Goal: Task Accomplishment & Management: Manage account settings

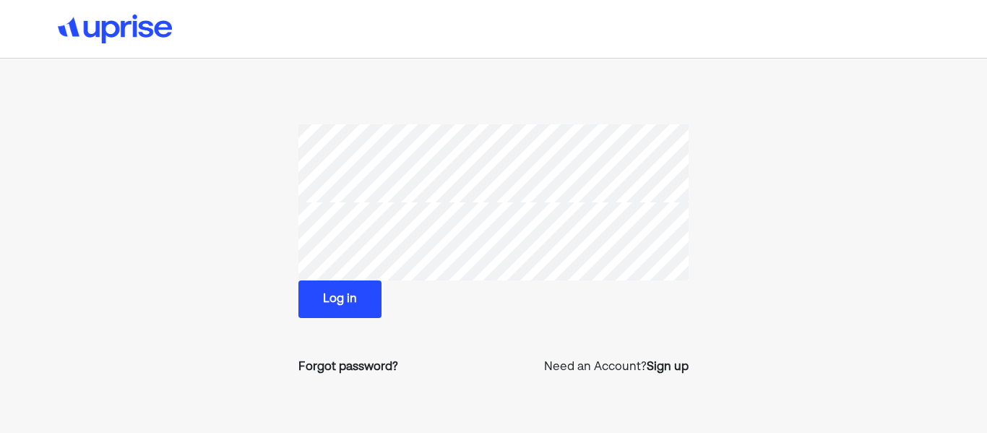
click at [342, 379] on div "Forgot password? Need an Account? Sign up" at bounding box center [493, 367] width 390 height 40
click at [345, 365] on div "Forgot password?" at bounding box center [348, 366] width 100 height 17
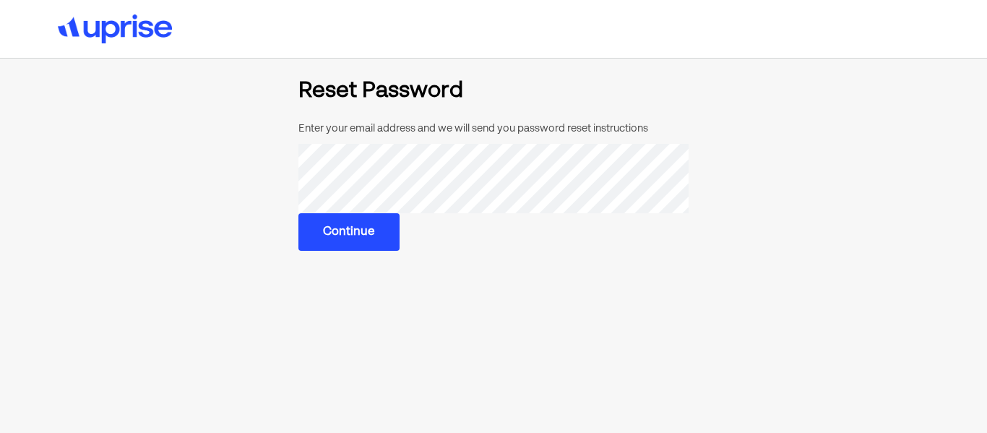
click at [376, 252] on main "Reset Password Enter your email address and we will send you password reset ins…" at bounding box center [493, 273] width 691 height 387
click at [376, 238] on button "Continue" at bounding box center [348, 231] width 101 height 38
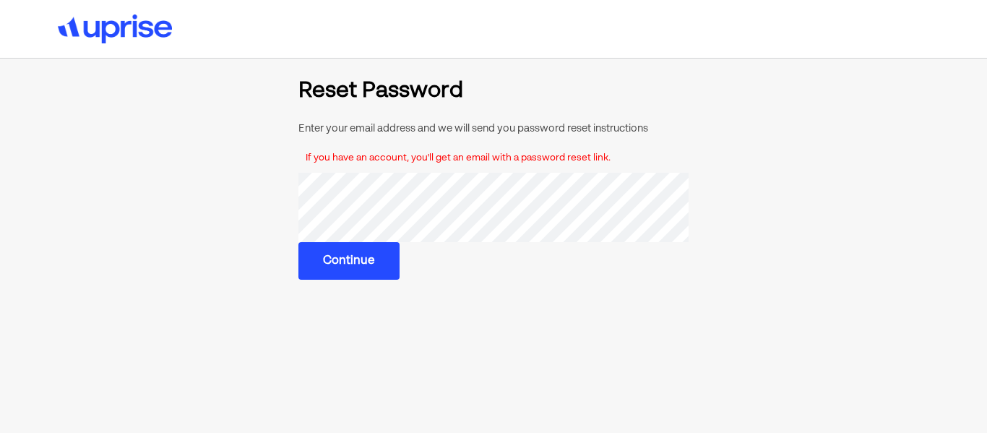
click at [261, 202] on section "Reset Password Enter your email address and we will send you password reset ins…" at bounding box center [493, 179] width 656 height 199
click at [363, 261] on button "Continue" at bounding box center [348, 260] width 101 height 38
click at [359, 259] on button "Continue" at bounding box center [348, 260] width 101 height 38
click at [360, 274] on button "Continue" at bounding box center [348, 260] width 101 height 38
click at [380, 259] on button "Continue" at bounding box center [348, 261] width 101 height 38
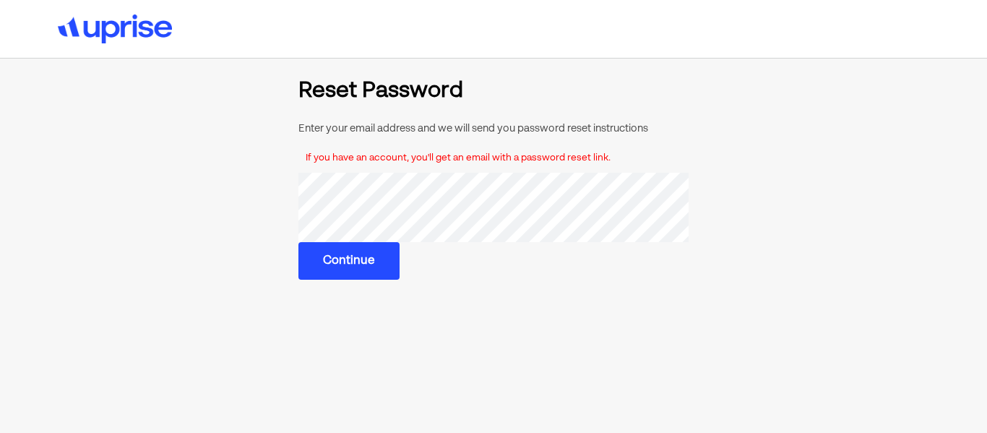
click at [196, 204] on section "Reset Password Enter your email address and we will send you password reset ins…" at bounding box center [493, 179] width 656 height 199
click at [342, 261] on button "Continue" at bounding box center [348, 261] width 101 height 38
